Goal: Task Accomplishment & Management: Use online tool/utility

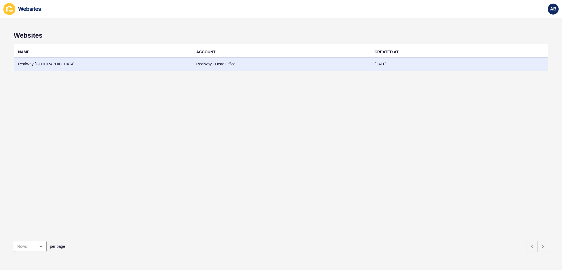
click at [249, 63] on td "RealWay - Head Office" at bounding box center [281, 63] width 178 height 13
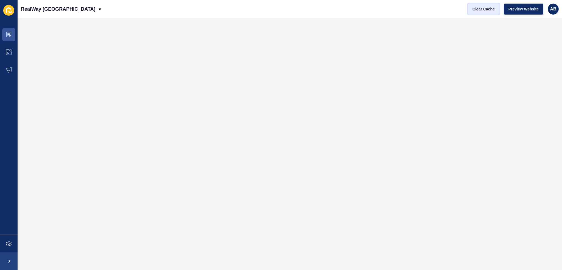
click at [486, 10] on span "Clear Cache" at bounding box center [484, 8] width 22 height 5
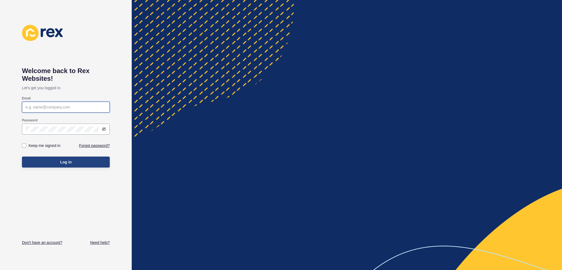
type input "[EMAIL_ADDRESS][DOMAIN_NAME]"
click at [63, 164] on span "Log in" at bounding box center [66, 161] width 12 height 5
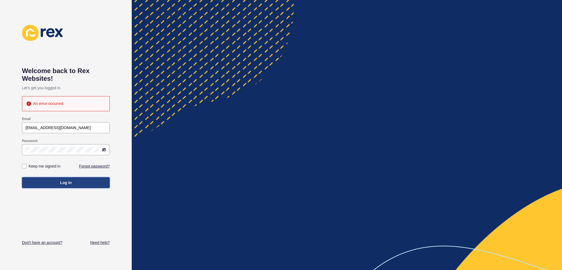
click at [53, 183] on button "Log in" at bounding box center [66, 182] width 88 height 11
click at [40, 176] on div "Log in" at bounding box center [66, 182] width 88 height 16
click at [47, 181] on button "Log in" at bounding box center [66, 182] width 88 height 11
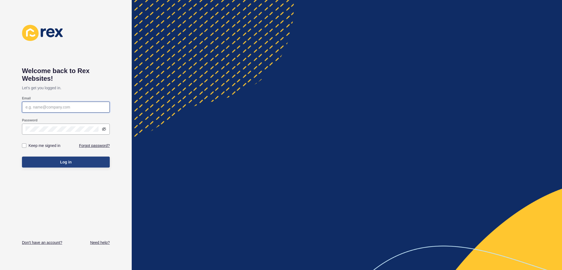
type input "[EMAIL_ADDRESS][DOMAIN_NAME]"
click at [58, 165] on button "Log in" at bounding box center [66, 161] width 88 height 11
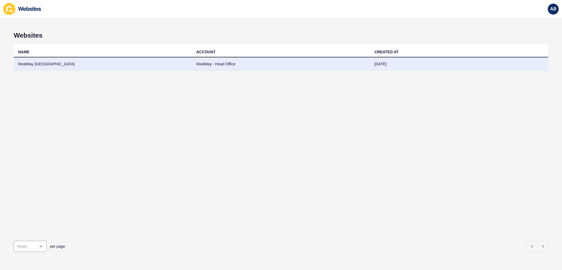
click at [143, 68] on td "RealWay Australia" at bounding box center [103, 63] width 178 height 13
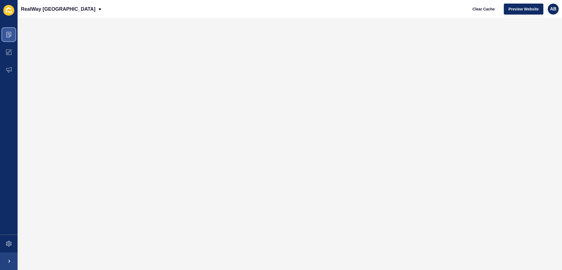
click at [7, 33] on icon at bounding box center [8, 34] width 5 height 5
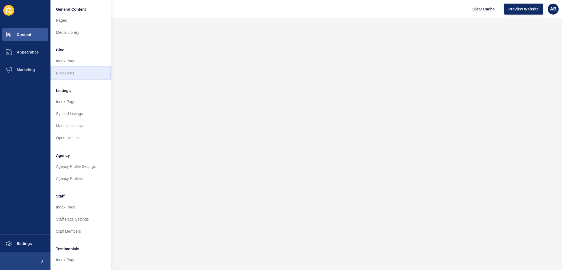
click at [68, 73] on link "Blog Posts" at bounding box center [80, 73] width 60 height 12
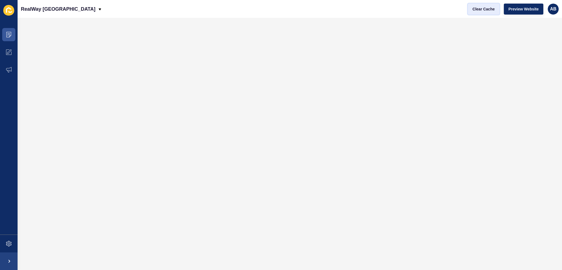
click at [481, 8] on span "Clear Cache" at bounding box center [484, 8] width 22 height 5
